Goal: Transaction & Acquisition: Book appointment/travel/reservation

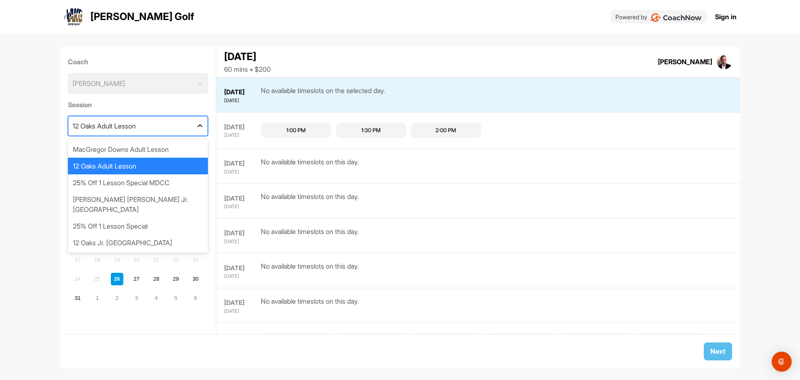
click at [196, 126] on icon at bounding box center [200, 126] width 8 height 8
click at [183, 144] on div "MacGregor Downs Adult Lesson" at bounding box center [138, 149] width 140 height 17
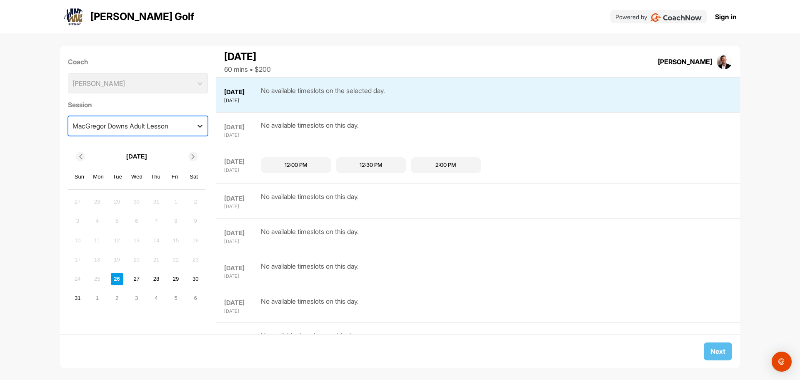
click at [196, 123] on icon at bounding box center [200, 126] width 8 height 8
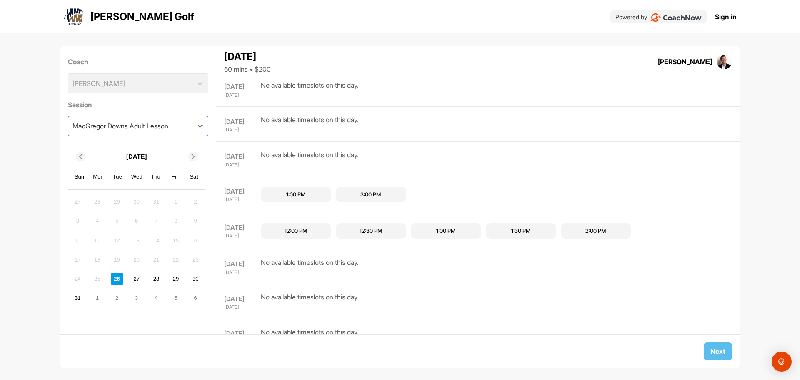
scroll to position [215, 0]
click at [298, 197] on div "1:00 PM" at bounding box center [296, 196] width 20 height 8
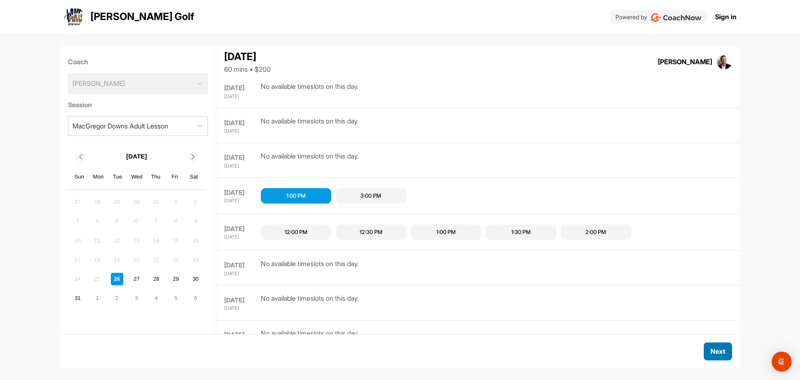
click at [725, 349] on button "Next" at bounding box center [718, 351] width 28 height 18
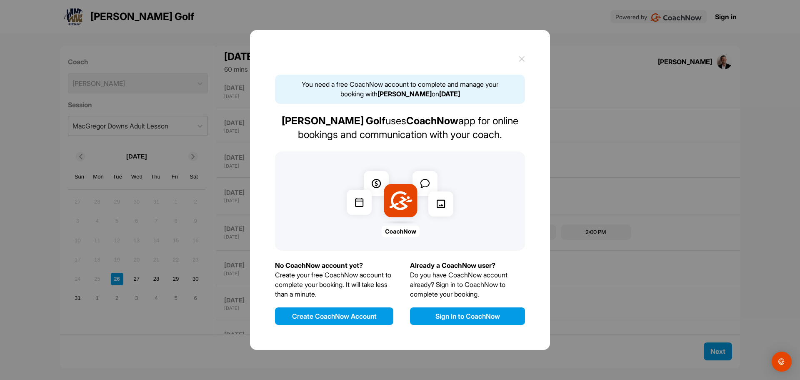
click at [501, 318] on button "Sign In to CoachNow" at bounding box center [467, 316] width 115 height 18
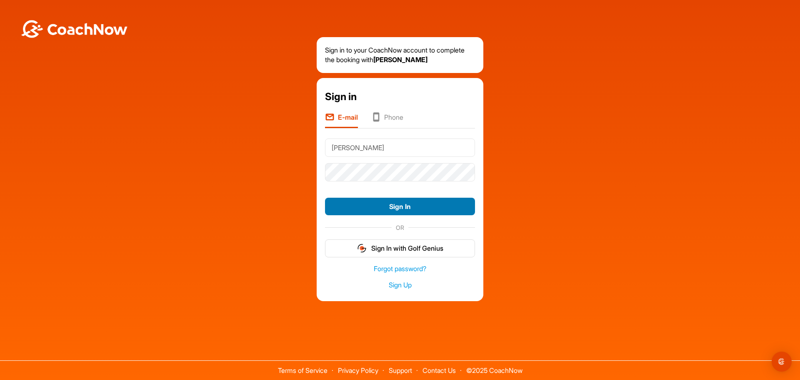
click at [408, 208] on button "Sign In" at bounding box center [400, 207] width 150 height 18
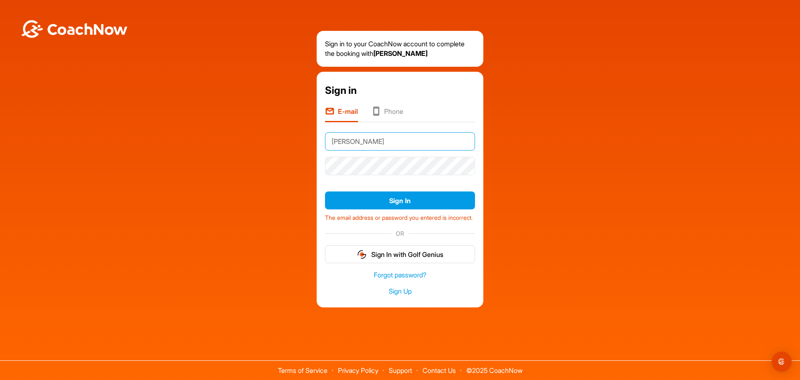
drag, startPoint x: 386, startPoint y: 138, endPoint x: 260, endPoint y: 135, distance: 125.5
click at [260, 135] on div "Sign in to your CoachNow account to complete the booking with Andrew Kiger Sign…" at bounding box center [400, 169] width 792 height 276
type input "themasseys5@gmail.com"
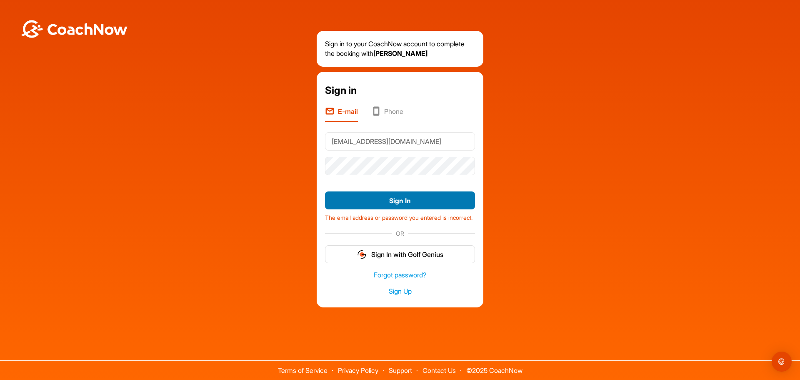
click at [422, 197] on button "Sign In" at bounding box center [400, 200] width 150 height 18
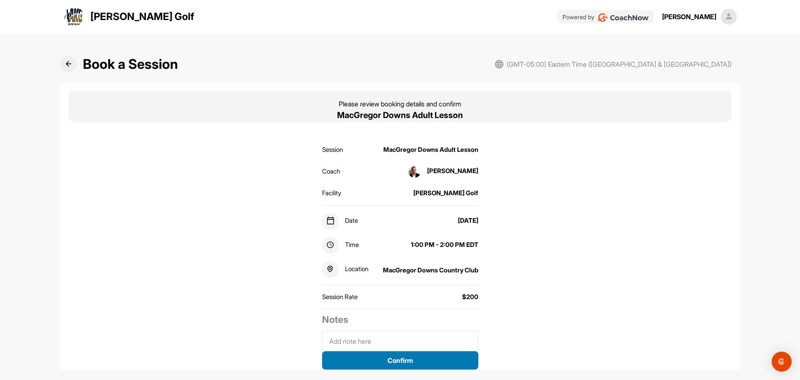
click at [452, 358] on button "Confirm" at bounding box center [400, 360] width 156 height 18
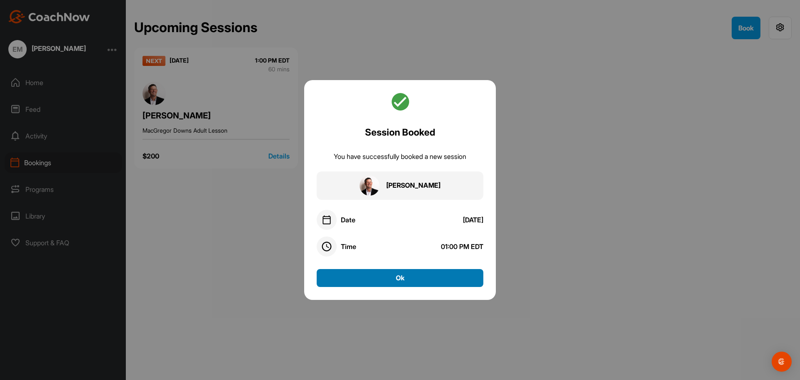
click at [444, 283] on button "Ok" at bounding box center [400, 278] width 167 height 18
